Goal: Information Seeking & Learning: Learn about a topic

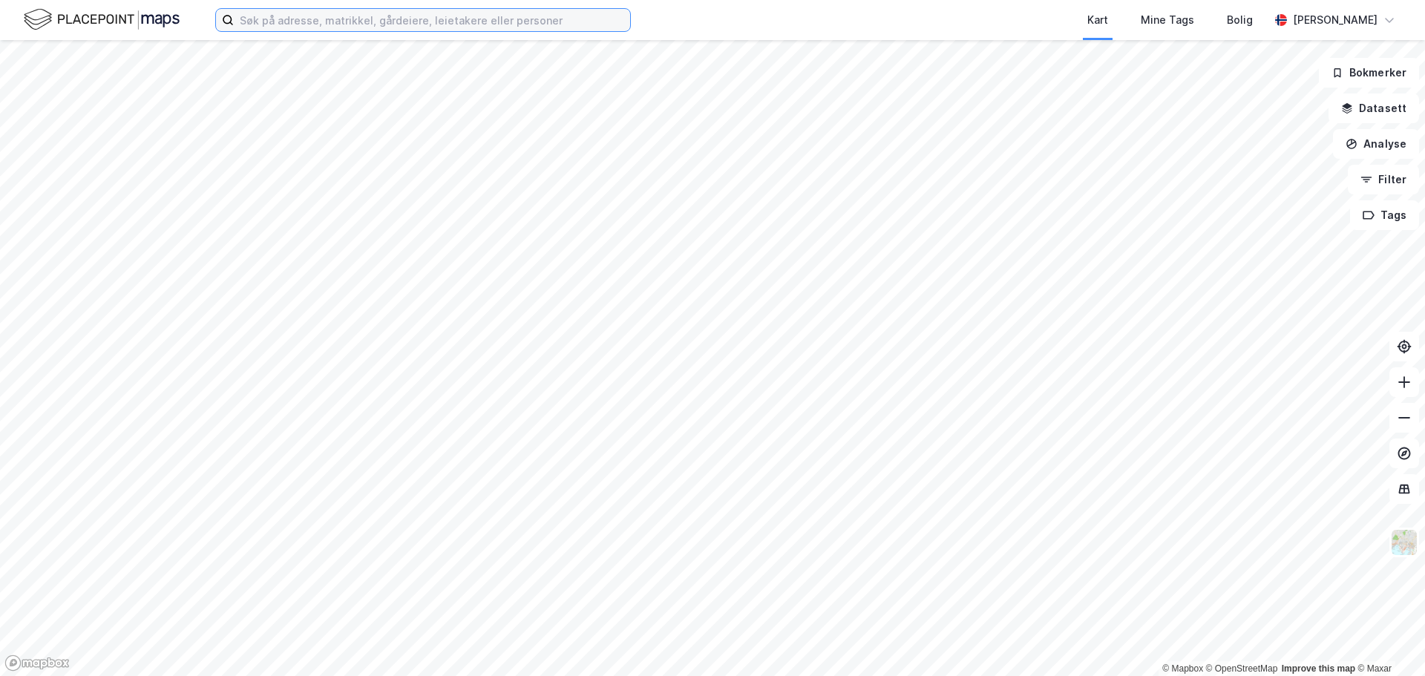
click at [382, 27] on input at bounding box center [432, 20] width 396 height 22
paste input "[STREET_ADDRESS]"
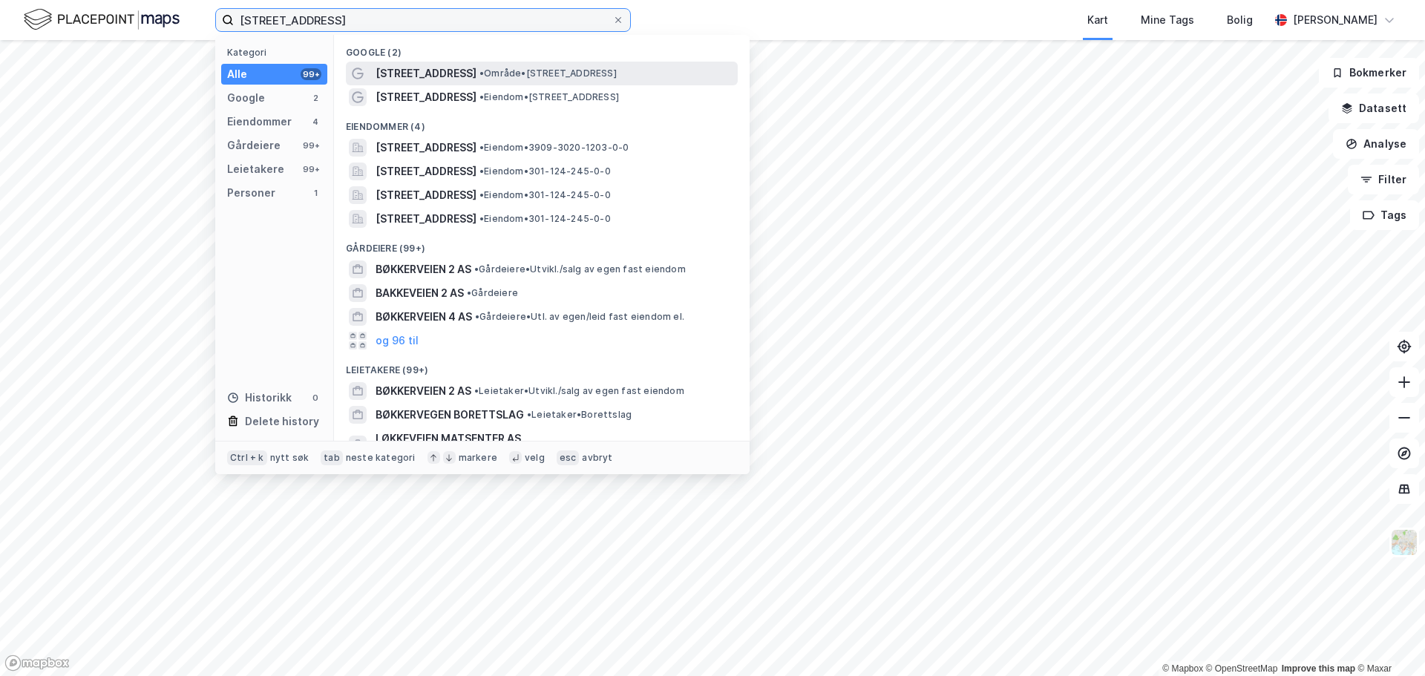
type input "[STREET_ADDRESS]"
click at [486, 72] on span "• Område • [STREET_ADDRESS]" at bounding box center [547, 74] width 137 height 12
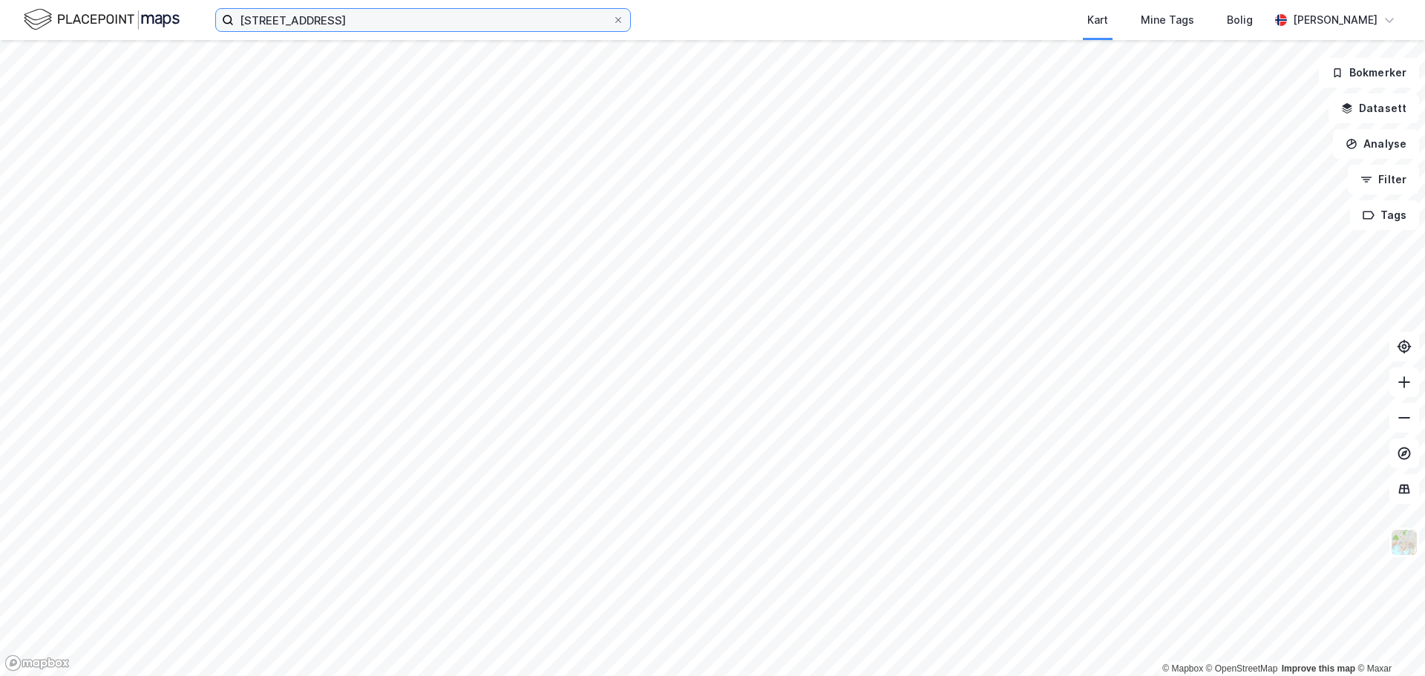
click at [361, 24] on input "[STREET_ADDRESS]" at bounding box center [423, 20] width 378 height 22
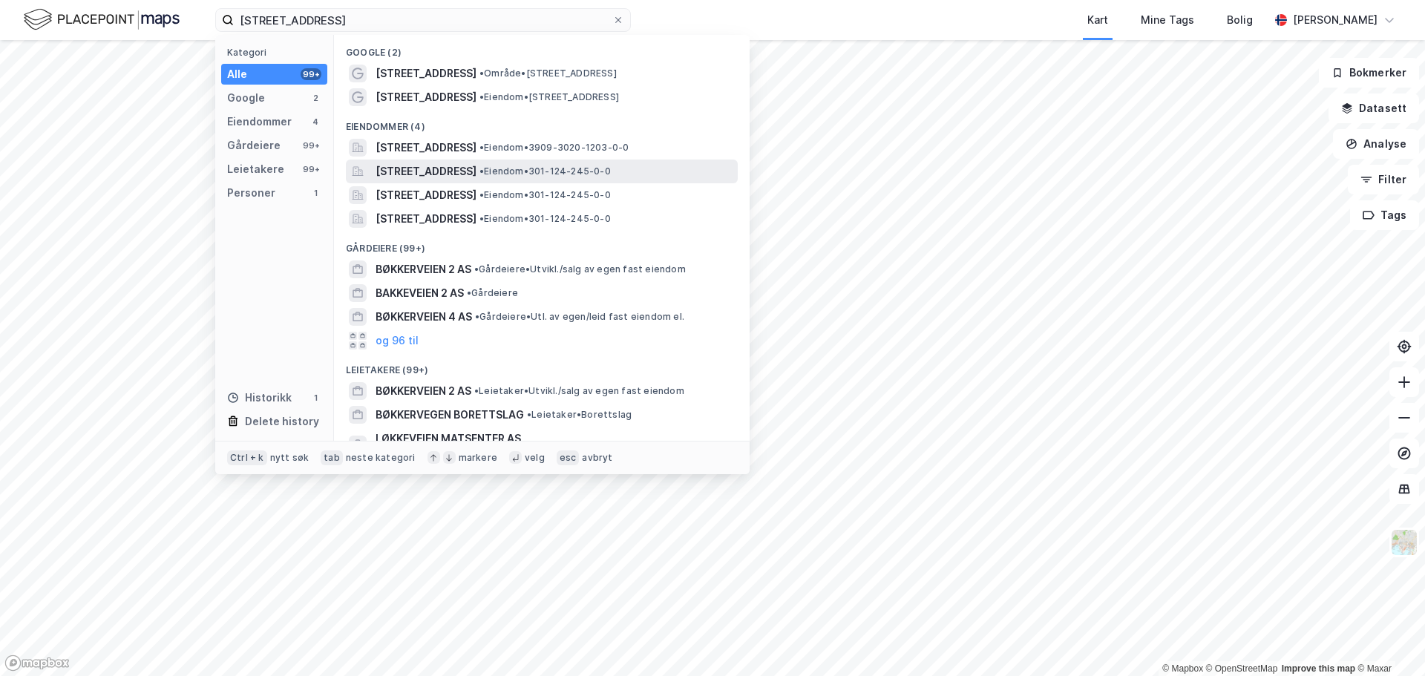
click at [476, 175] on span "[STREET_ADDRESS]" at bounding box center [425, 172] width 101 height 18
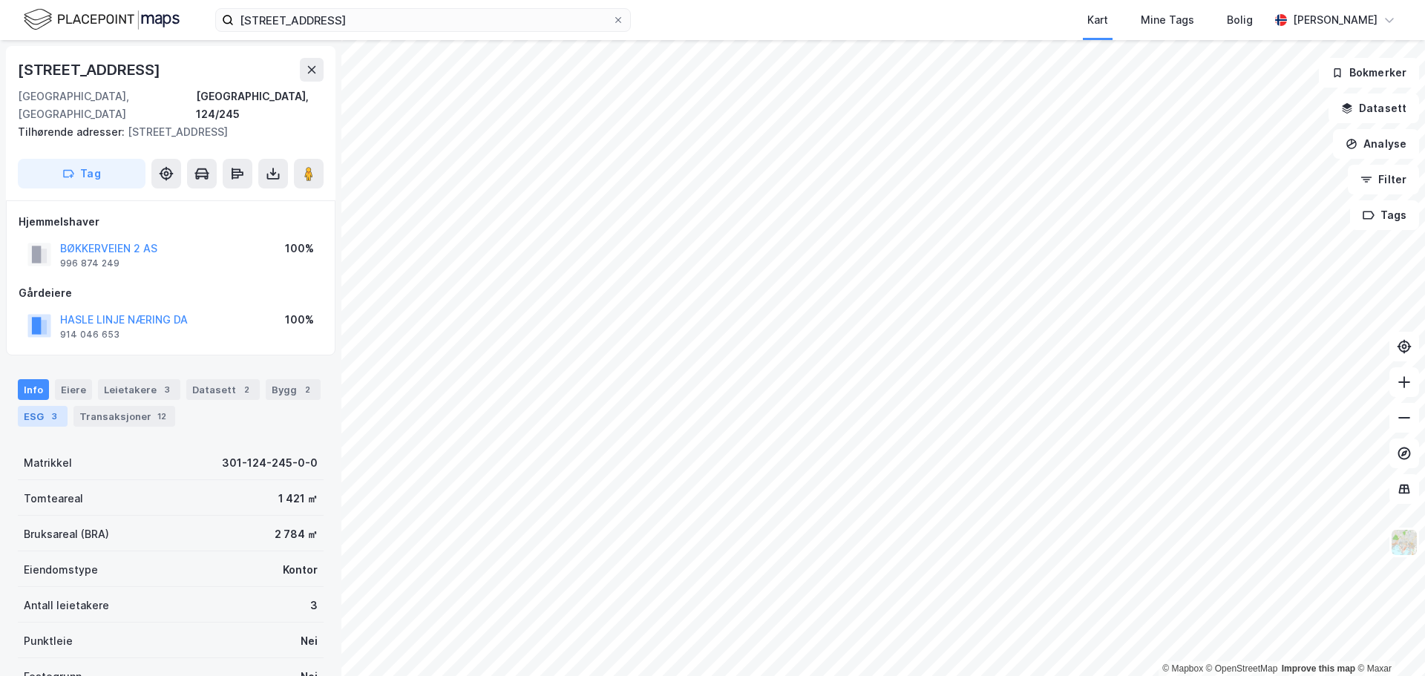
click at [33, 406] on div "ESG 3" at bounding box center [43, 416] width 50 height 21
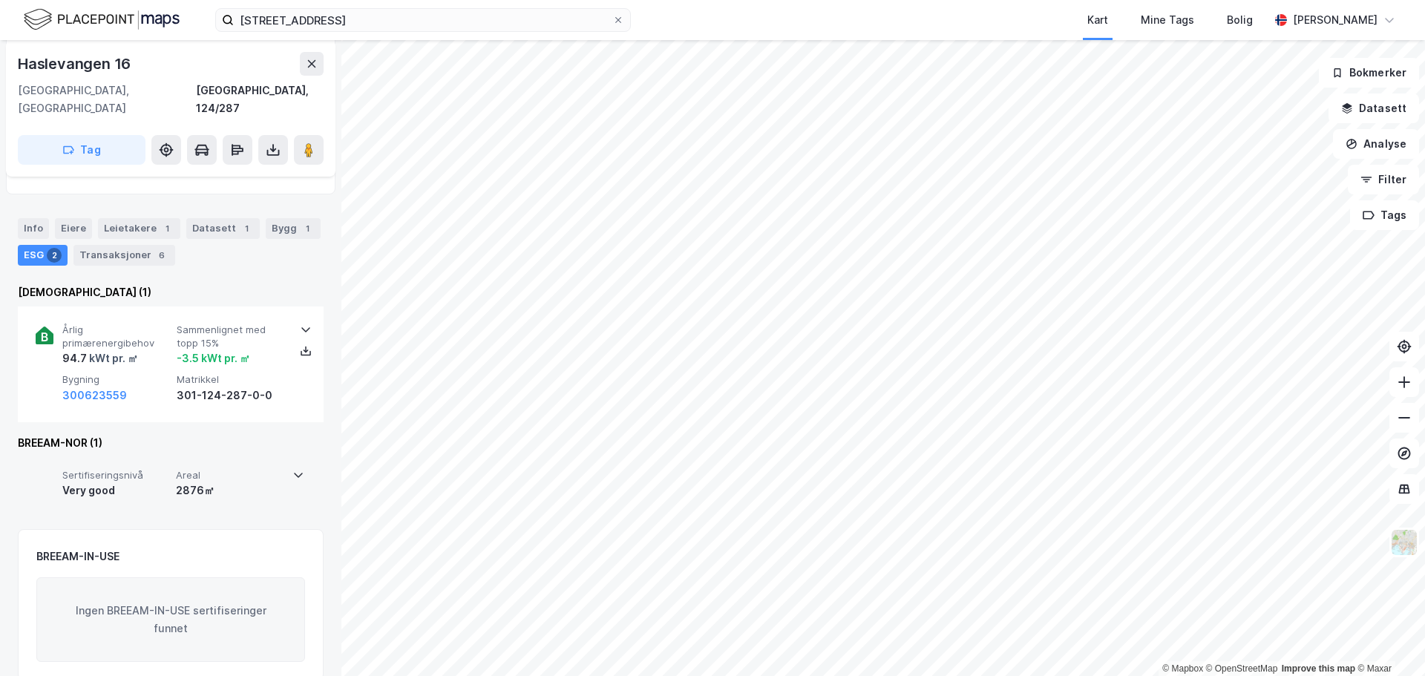
scroll to position [148, 0]
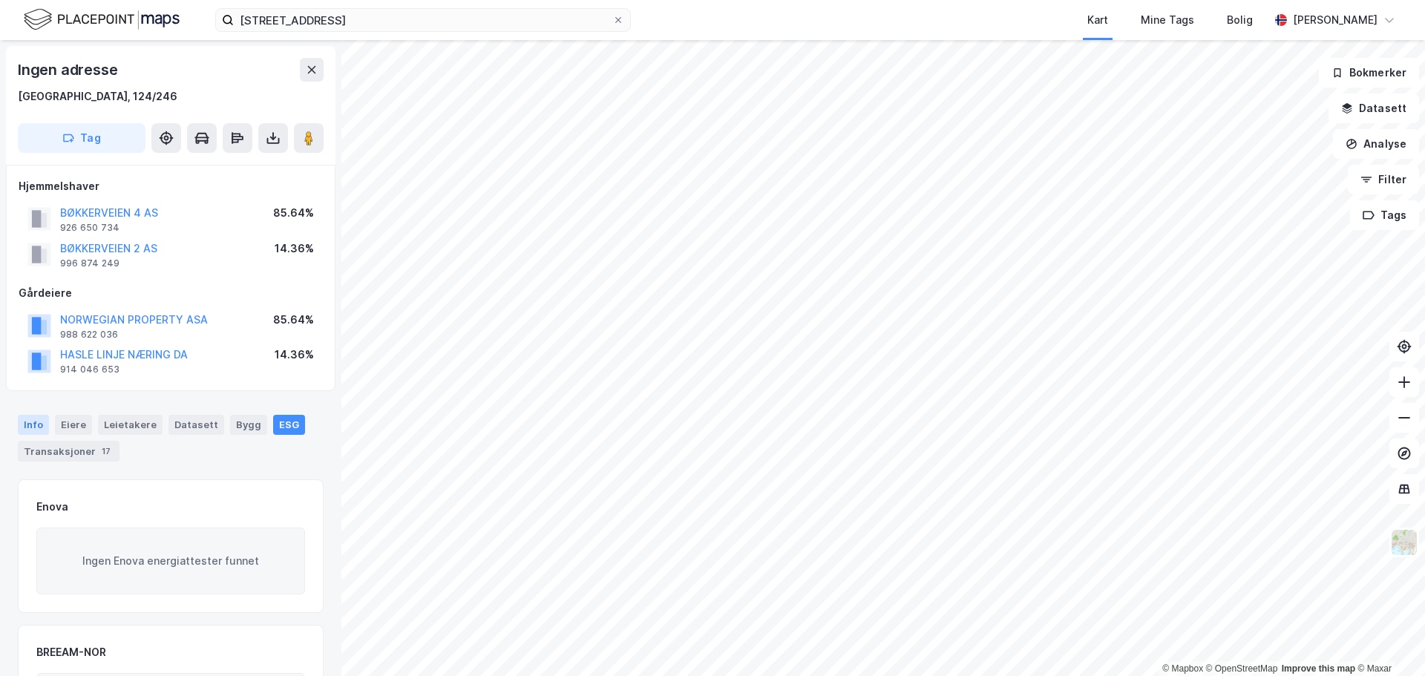
click at [29, 420] on div "Info" at bounding box center [33, 424] width 31 height 19
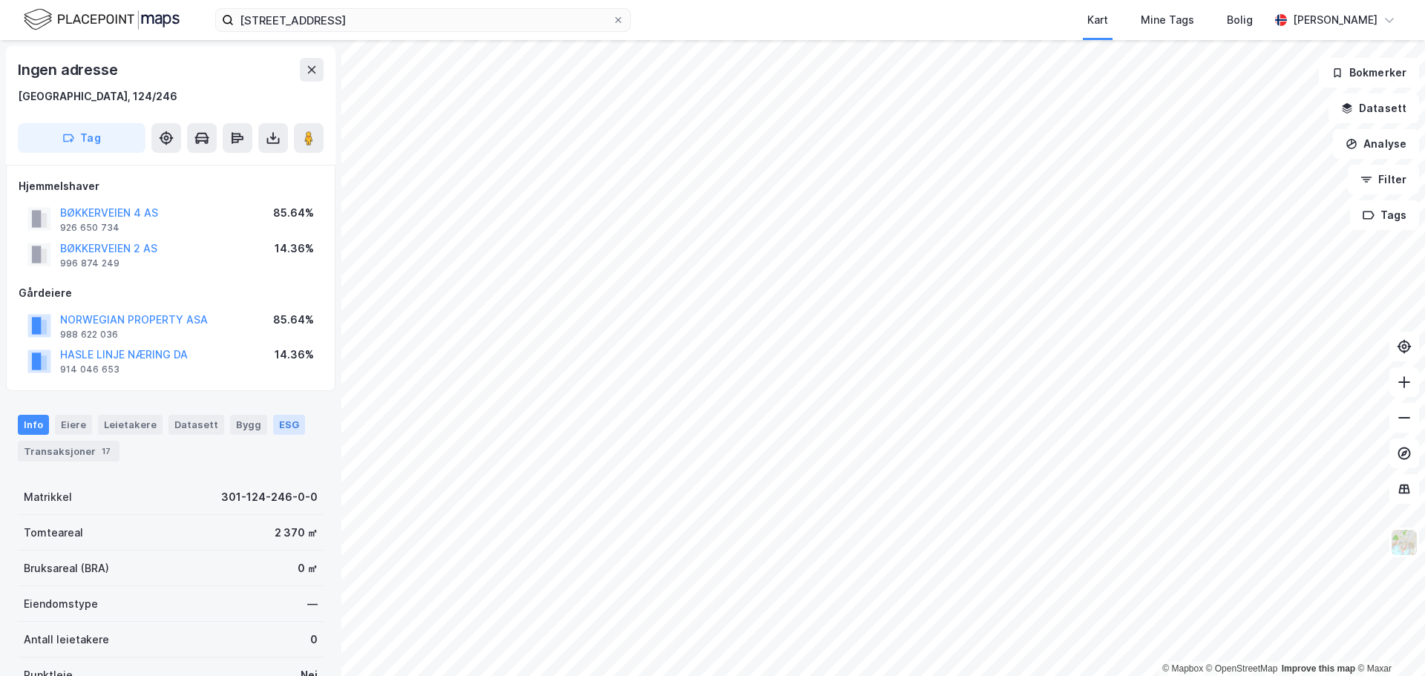
click at [273, 424] on div "ESG" at bounding box center [289, 424] width 32 height 19
